Goal: Information Seeking & Learning: Learn about a topic

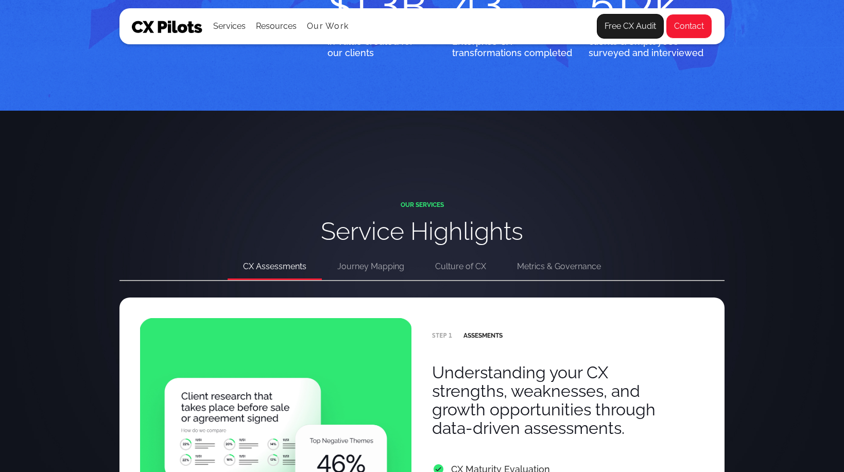
scroll to position [1845, 0]
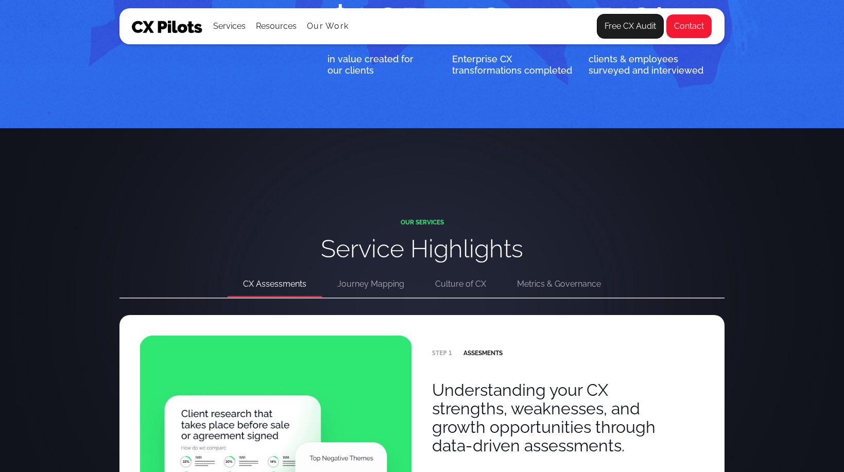
click at [360, 286] on div "Journey Mapping" at bounding box center [370, 284] width 67 height 14
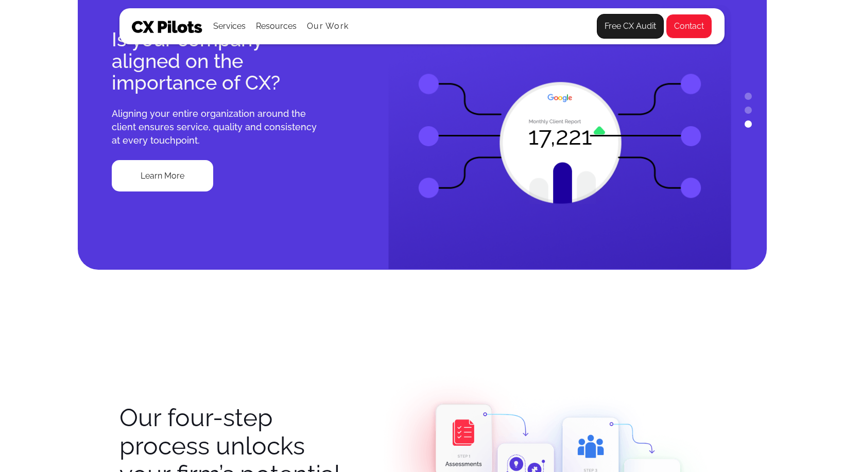
scroll to position [834, 0]
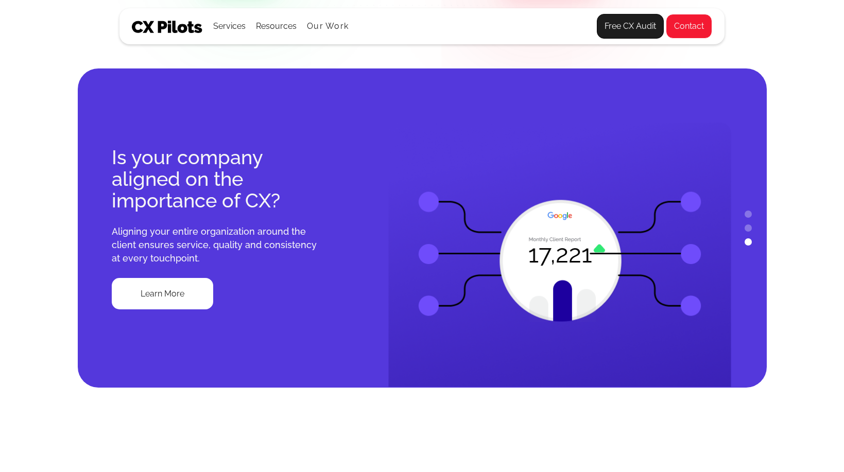
click at [747, 229] on button "2" at bounding box center [747, 227] width 7 height 7
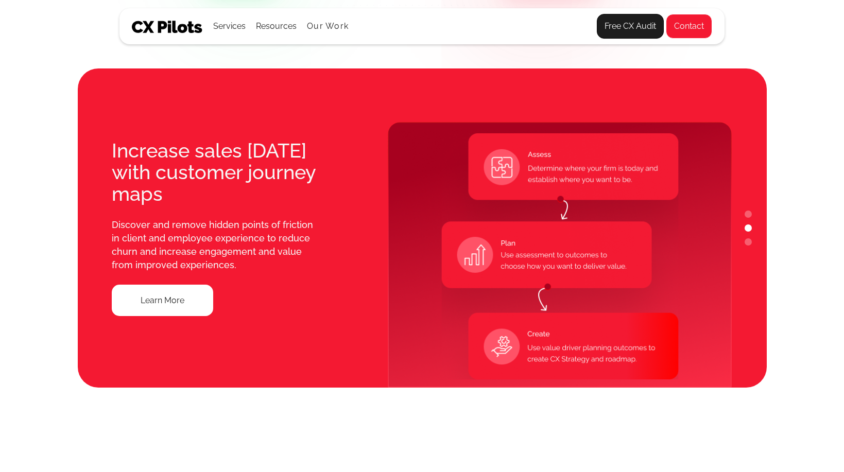
click at [748, 216] on button "1" at bounding box center [747, 214] width 7 height 7
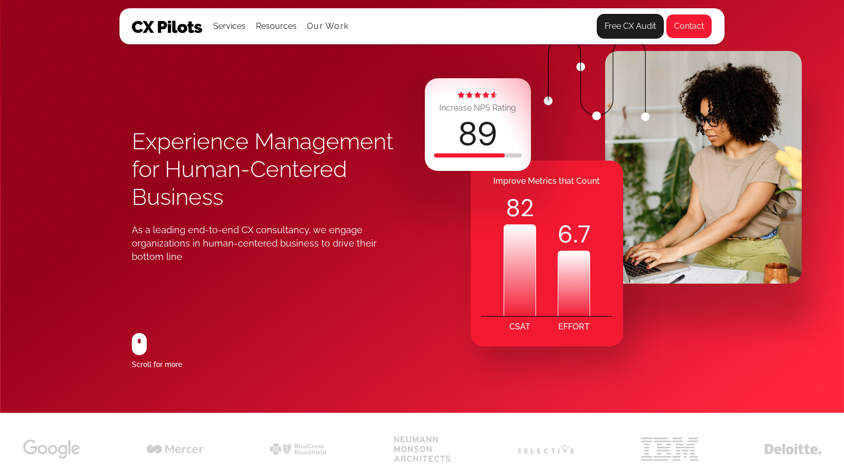
scroll to position [0, 0]
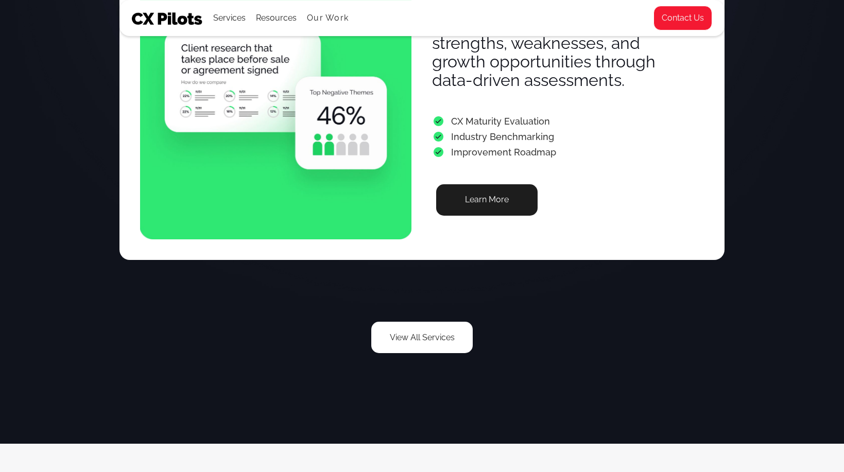
scroll to position [2195, 0]
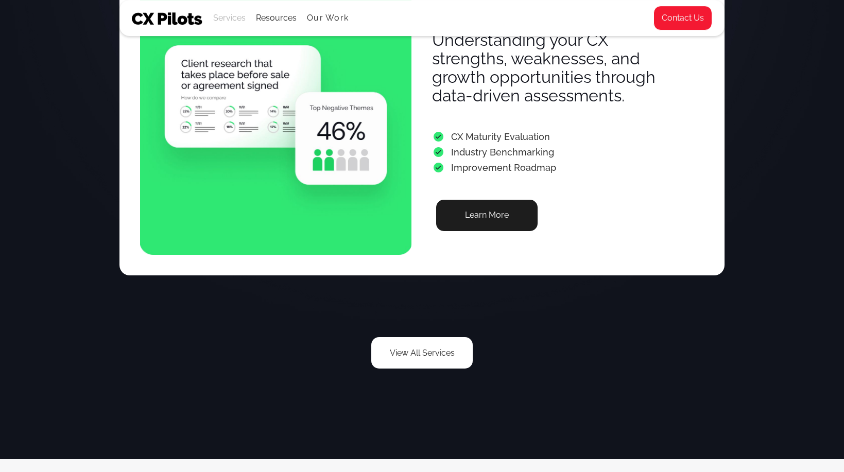
click at [230, 19] on div "Services" at bounding box center [229, 18] width 32 height 14
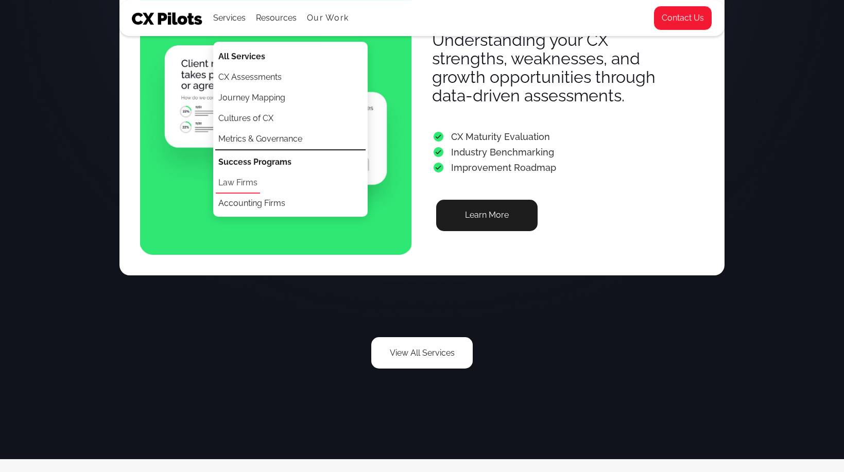
click at [250, 183] on link "Law Firms" at bounding box center [238, 183] width 44 height 21
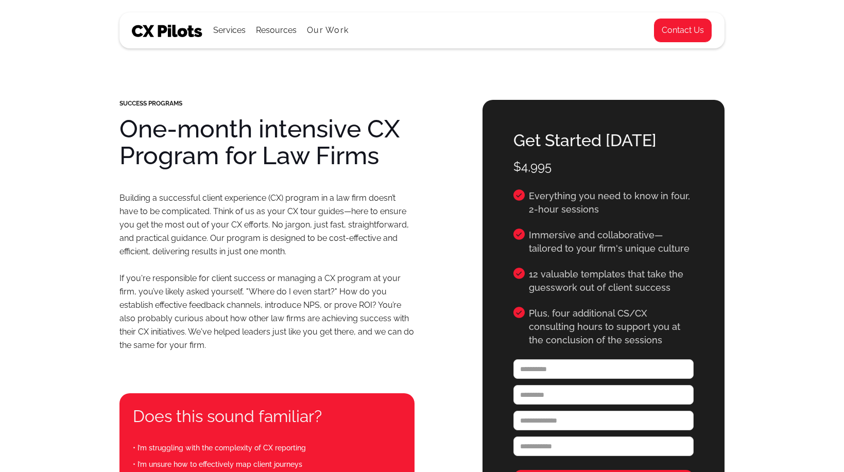
click at [182, 34] on img at bounding box center [167, 31] width 71 height 12
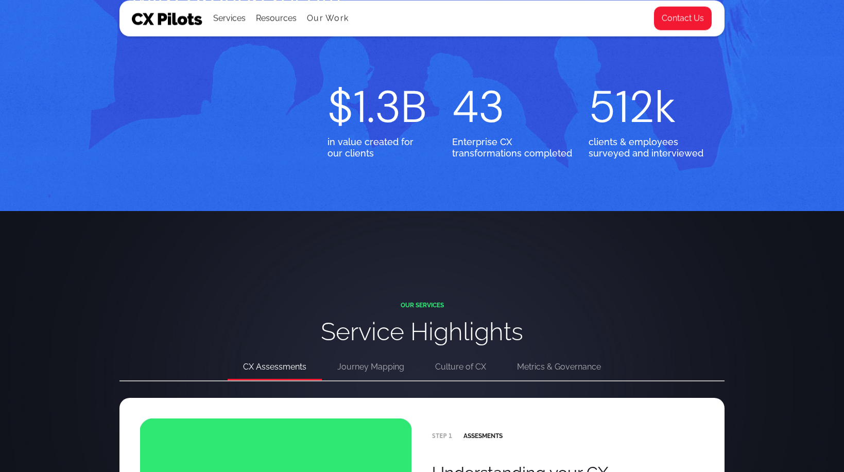
scroll to position [1984, 0]
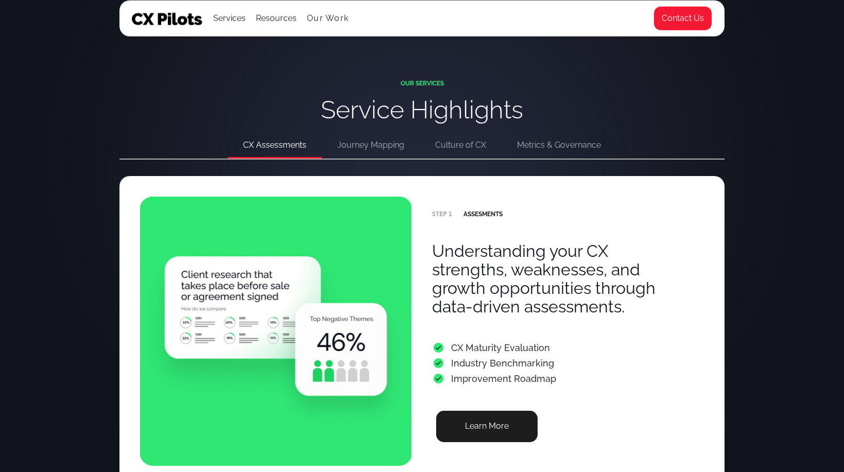
click at [387, 144] on div "Journey Mapping" at bounding box center [370, 145] width 67 height 14
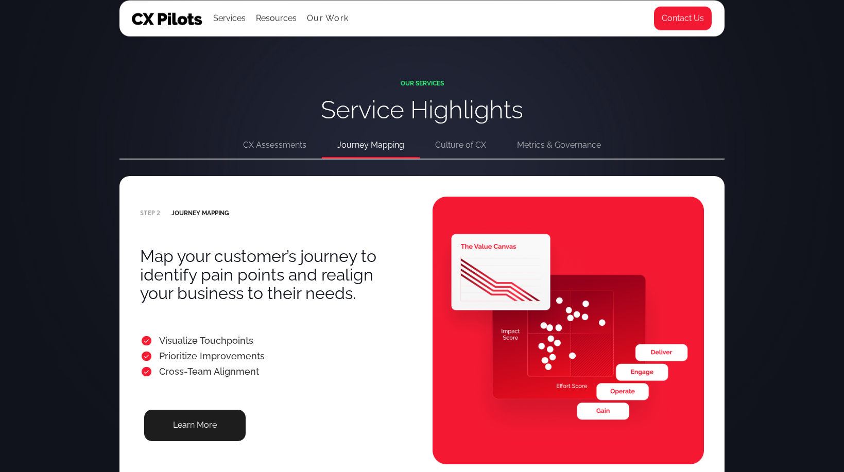
click at [451, 145] on div "Culture of CX" at bounding box center [460, 145] width 51 height 14
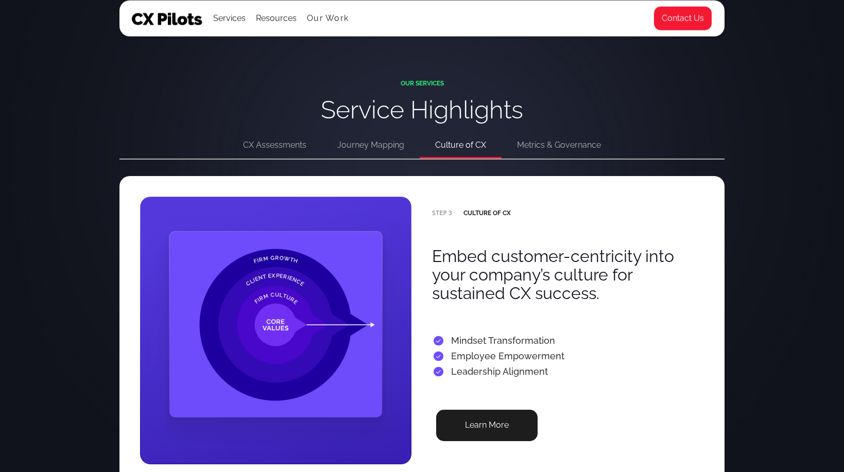
click at [555, 147] on div "Metrics & Governance" at bounding box center [559, 145] width 84 height 14
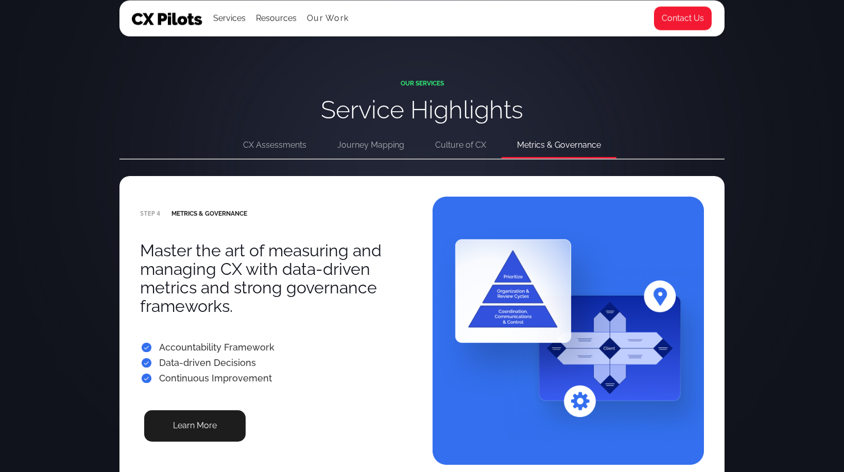
click at [294, 144] on div "CX Assessments" at bounding box center [274, 145] width 63 height 14
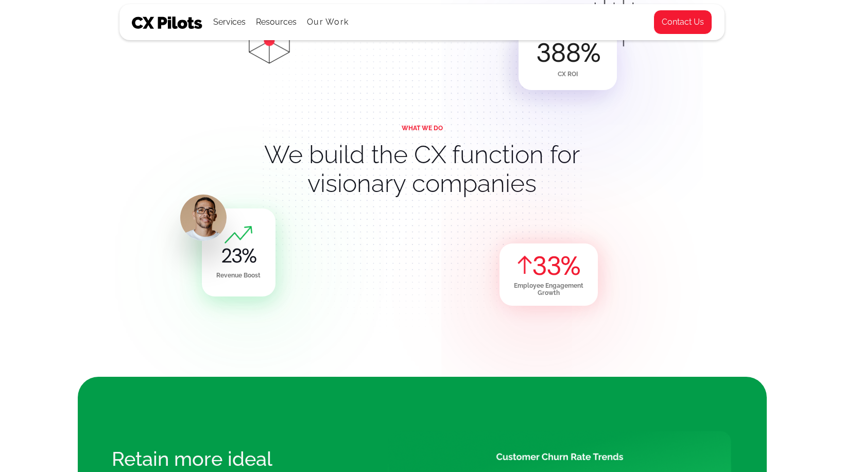
scroll to position [0, 0]
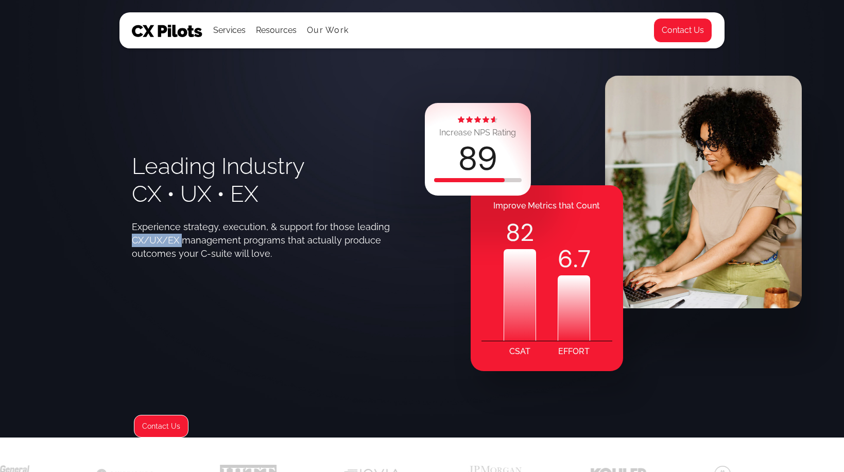
drag, startPoint x: 180, startPoint y: 244, endPoint x: 132, endPoint y: 239, distance: 48.6
click at [132, 239] on div "Experience strategy, execution, & support for those leading CX/UX/EX management…" at bounding box center [265, 240] width 266 height 40
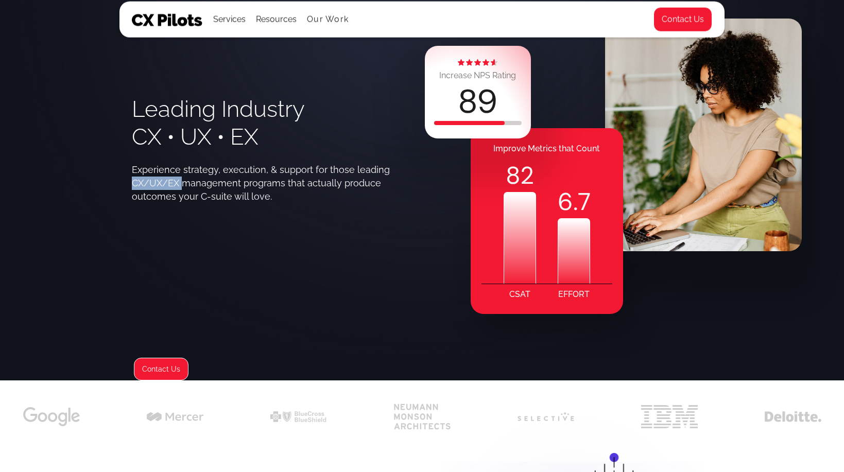
scroll to position [58, 0]
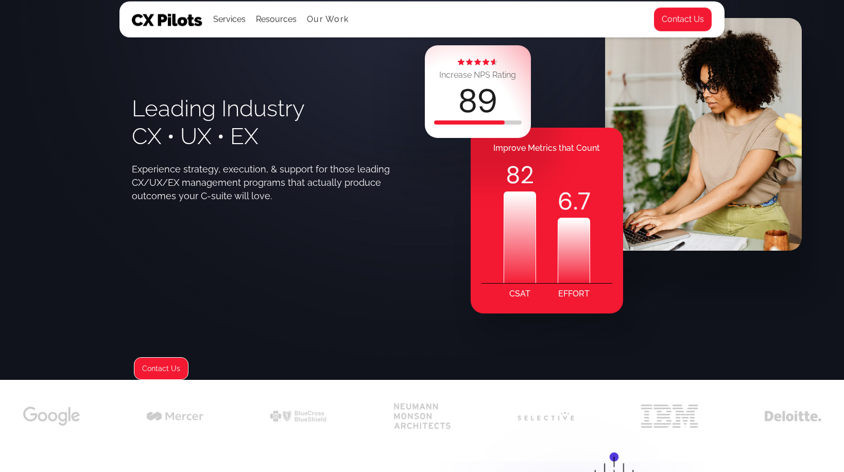
click at [400, 271] on div "Leading Industry CX • UX • EX Experience strategy, execution, & support for tho…" at bounding box center [277, 215] width 290 height 328
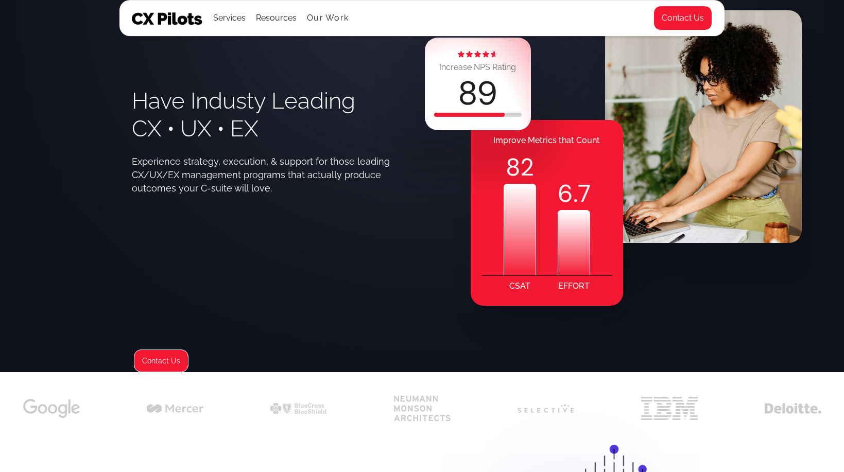
scroll to position [44, 0]
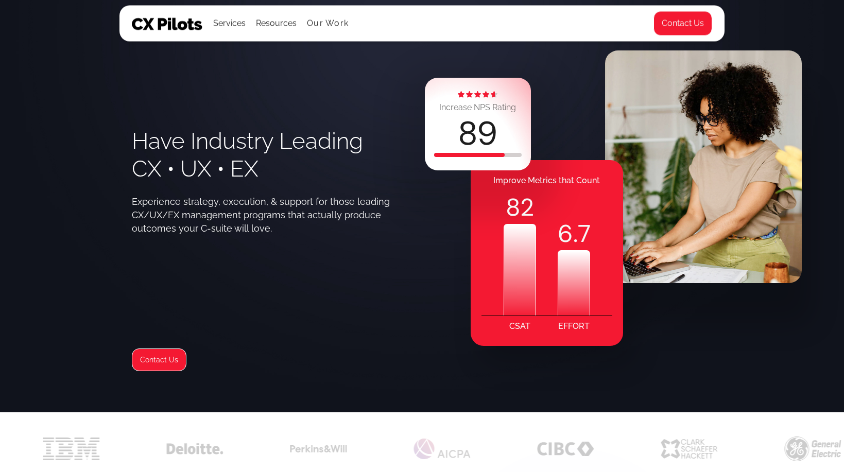
scroll to position [25, 0]
